Goal: Task Accomplishment & Management: Manage account settings

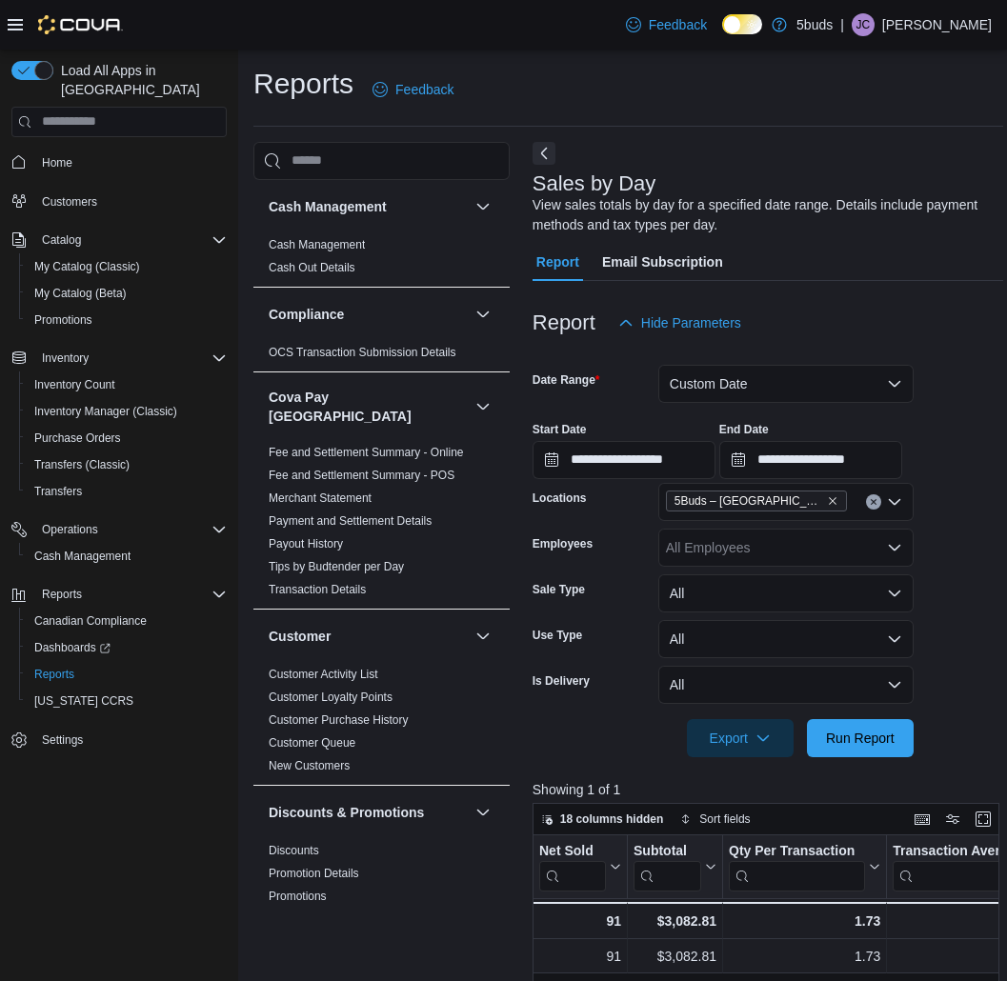
scroll to position [106, 0]
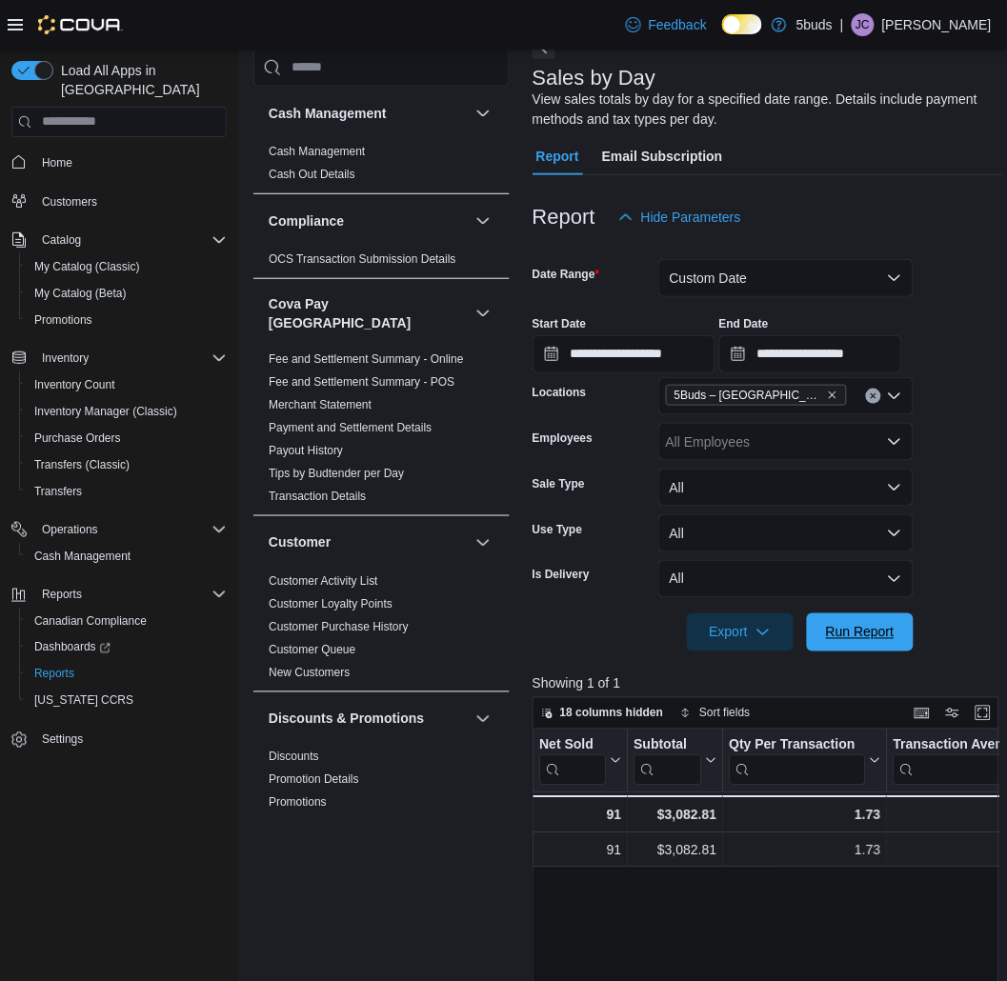
click at [831, 619] on span "Run Report" at bounding box center [860, 633] width 84 height 38
click at [939, 19] on p "[PERSON_NAME]" at bounding box center [937, 24] width 110 height 23
click at [888, 200] on button "Sign Out" at bounding box center [897, 189] width 175 height 30
